Goal: Task Accomplishment & Management: Manage account settings

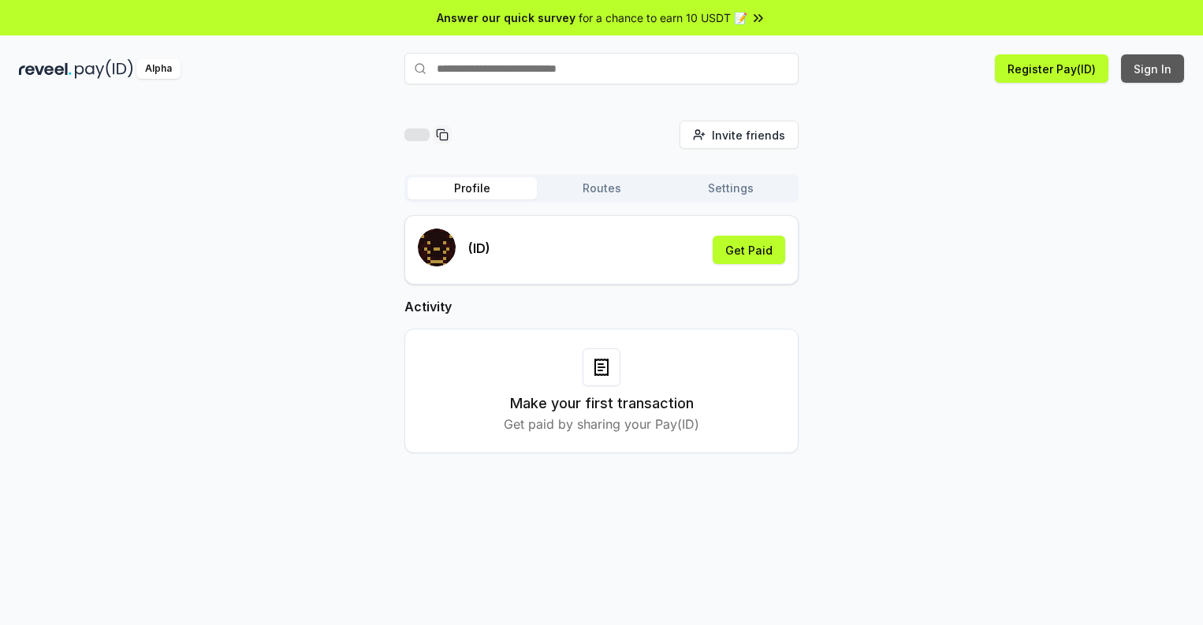
click at [1153, 69] on button "Sign In" at bounding box center [1152, 68] width 63 height 28
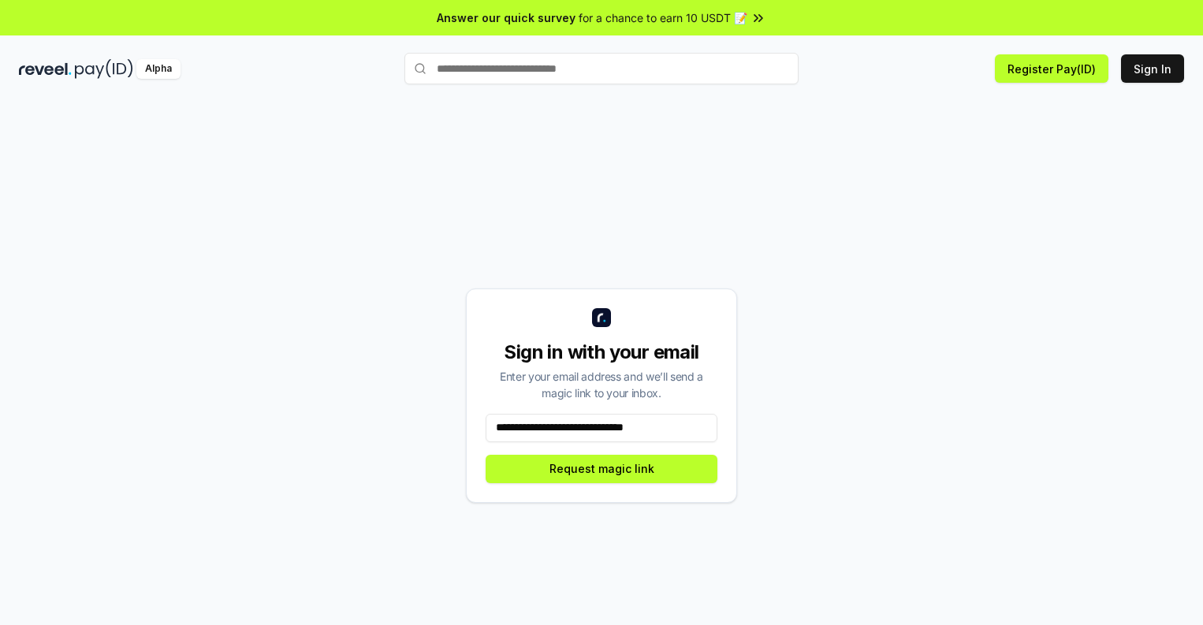
type input "**********"
click at [601, 468] on button "Request magic link" at bounding box center [602, 469] width 232 height 28
